Goal: Manage account settings

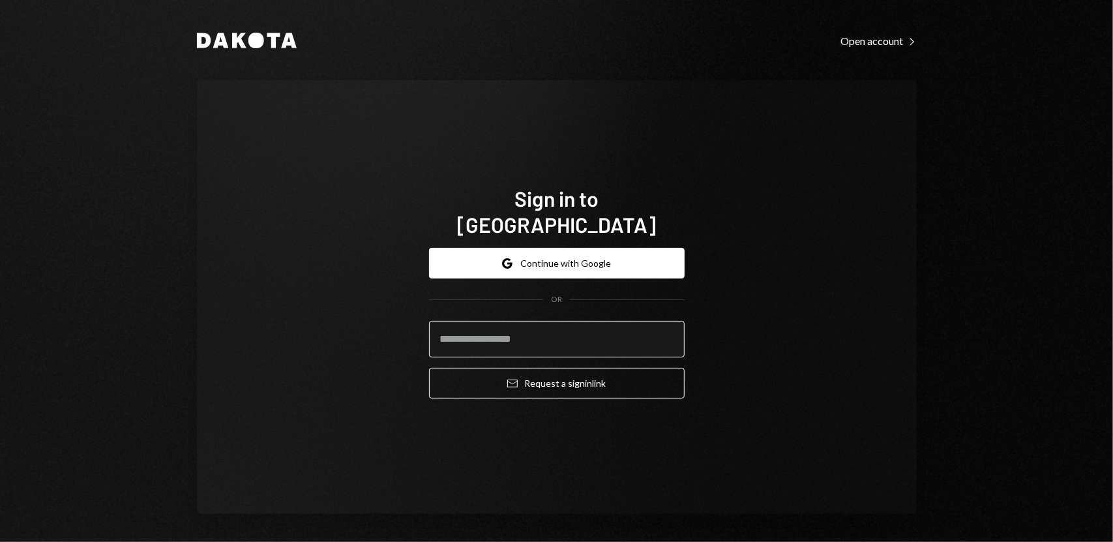
click at [569, 323] on input "email" at bounding box center [557, 339] width 256 height 37
click at [429, 455] on div "Sign in to Dakota Google Continue with Google OR Email Request a sign in link" at bounding box center [557, 297] width 720 height 434
click at [563, 323] on input "email" at bounding box center [557, 339] width 256 height 37
type input "**********"
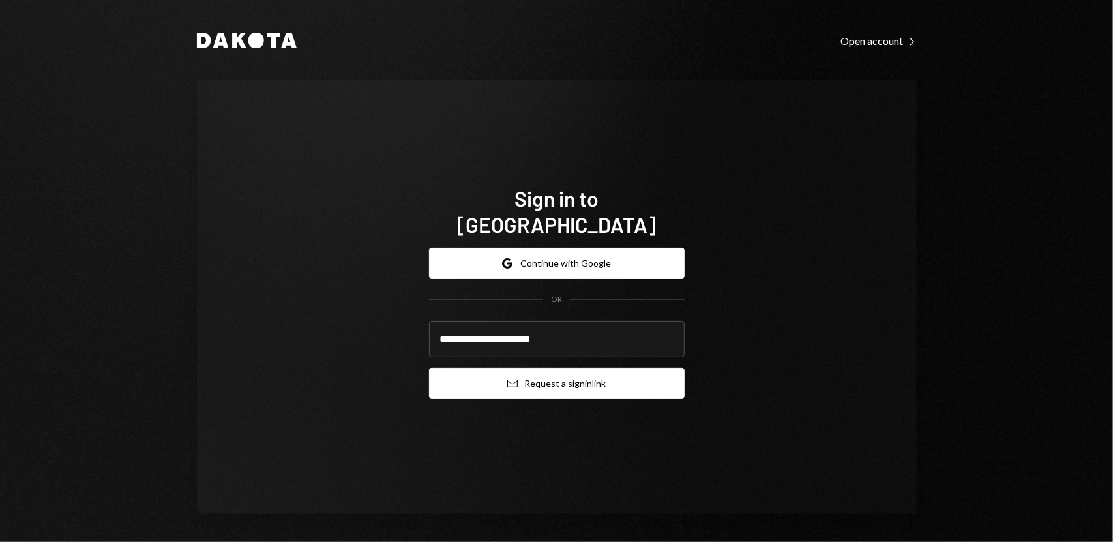
click at [546, 368] on button "Email Request a sign in link" at bounding box center [557, 383] width 256 height 31
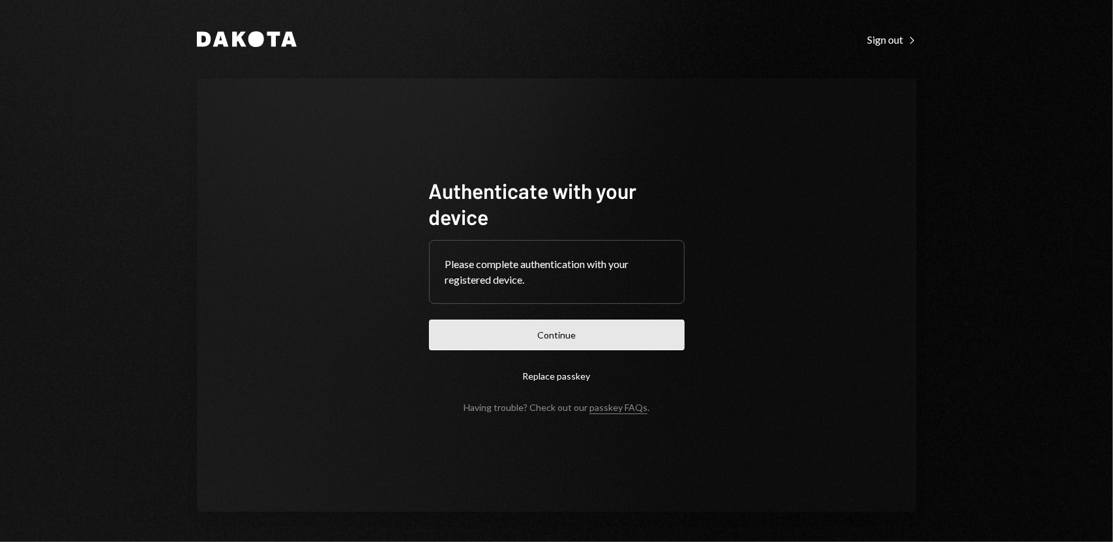
click at [560, 336] on button "Continue" at bounding box center [557, 335] width 256 height 31
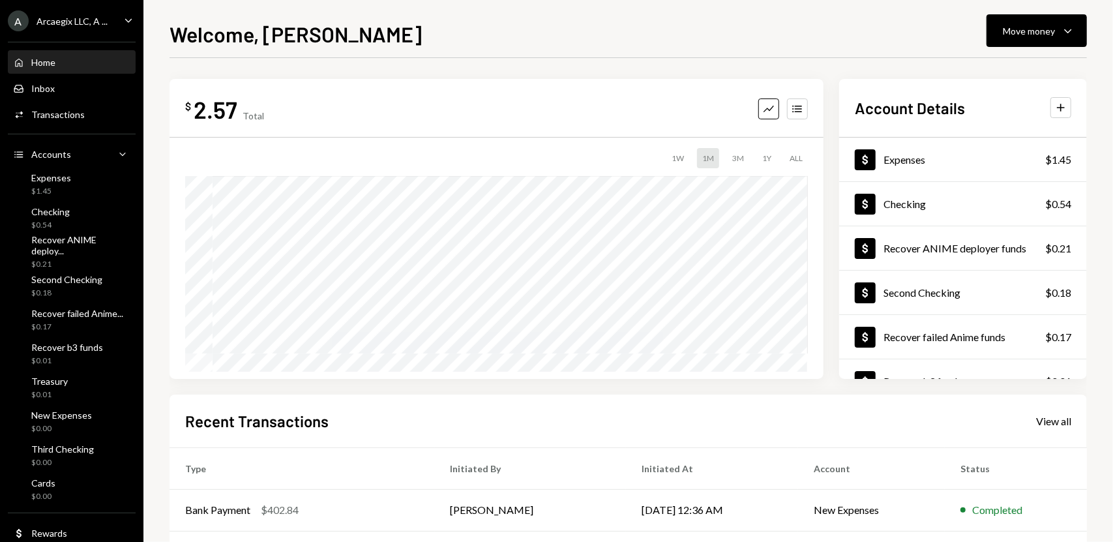
click at [125, 14] on icon "Caret Down" at bounding box center [128, 20] width 14 height 14
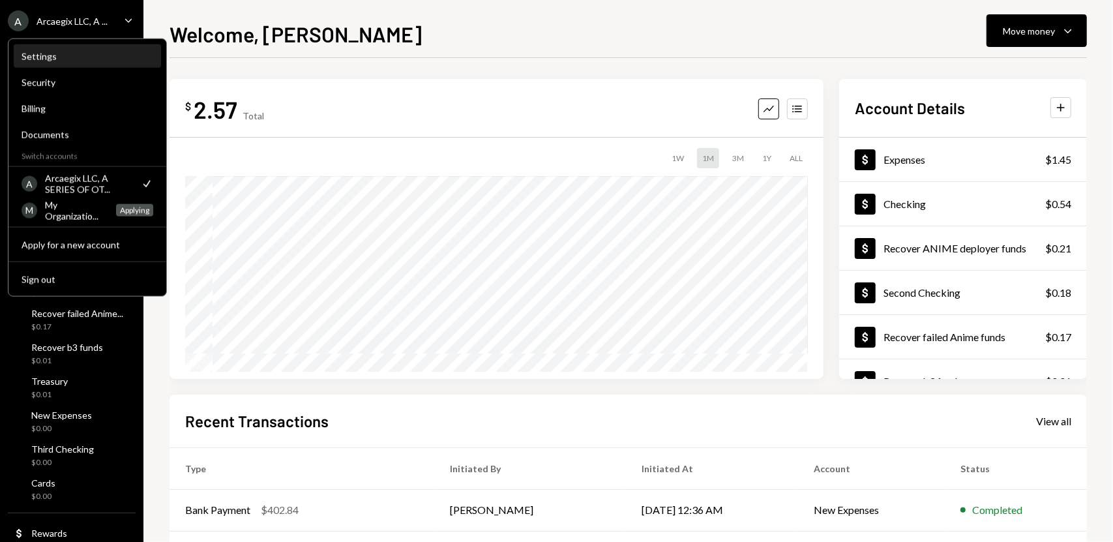
click at [74, 49] on div "Settings" at bounding box center [88, 57] width 132 height 22
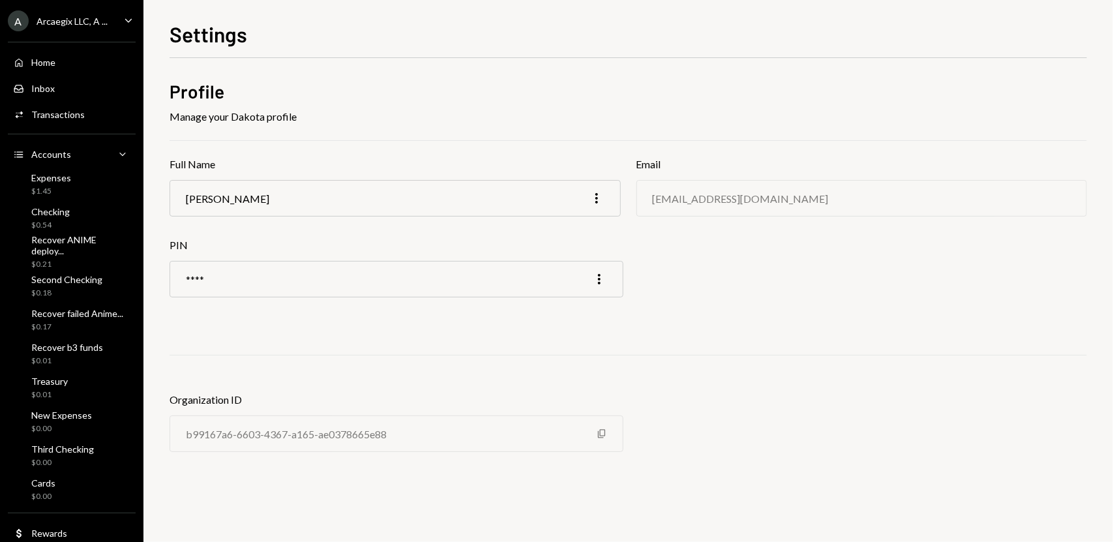
click at [103, 16] on div "Arcaegix LLC, A ..." at bounding box center [72, 21] width 71 height 11
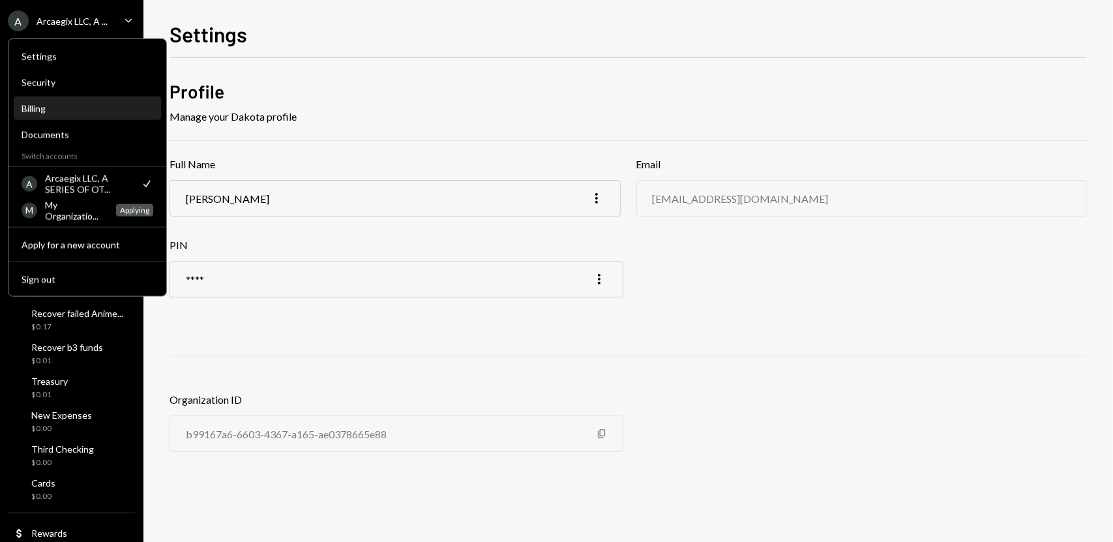
click at [35, 108] on div "Billing" at bounding box center [88, 108] width 132 height 11
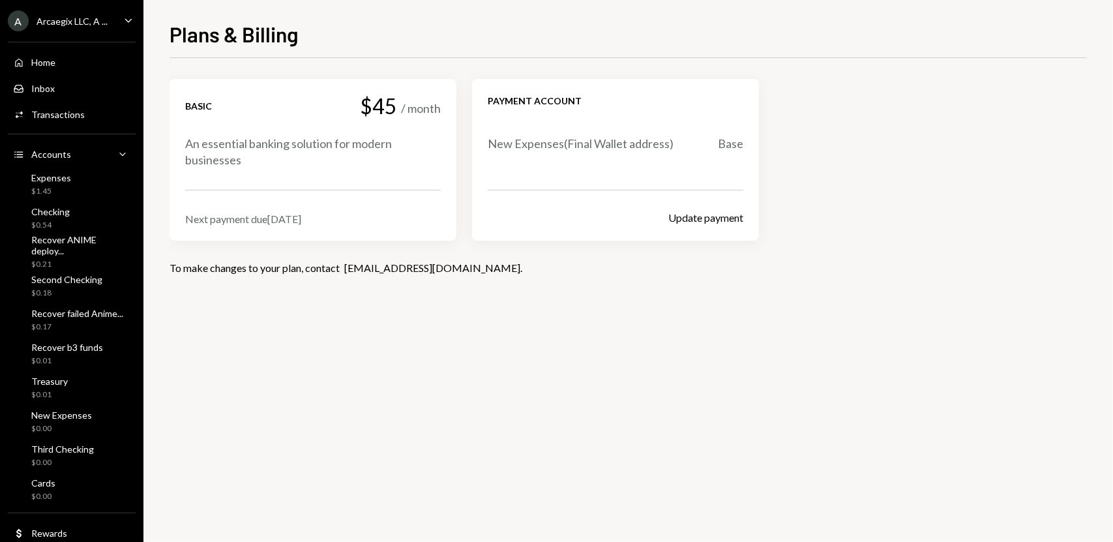
click at [703, 379] on div "Basic $45 / month An essential banking solution for modern businesses Next paym…" at bounding box center [628, 300] width 917 height 484
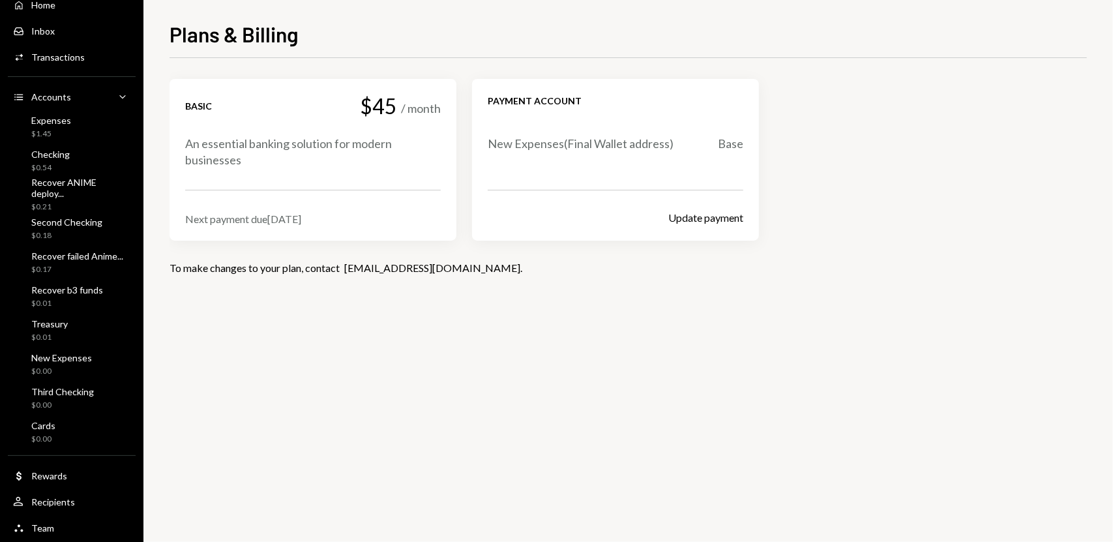
click at [445, 531] on div "Basic $45 / month An essential banking solution for modern businesses Next paym…" at bounding box center [628, 300] width 917 height 484
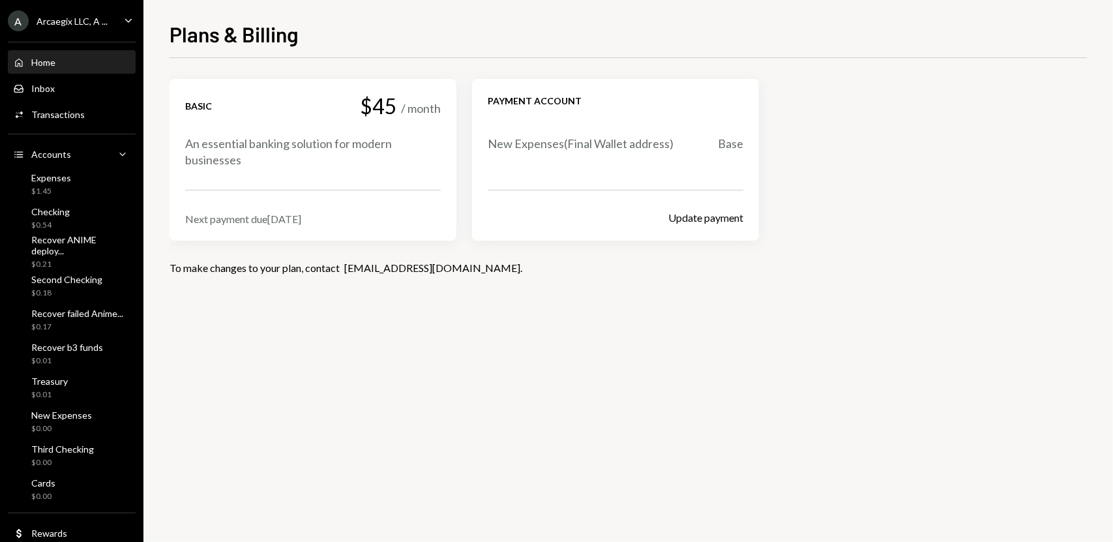
click at [70, 52] on div "Home Home" at bounding box center [71, 63] width 117 height 22
